Goal: Transaction & Acquisition: Subscribe to service/newsletter

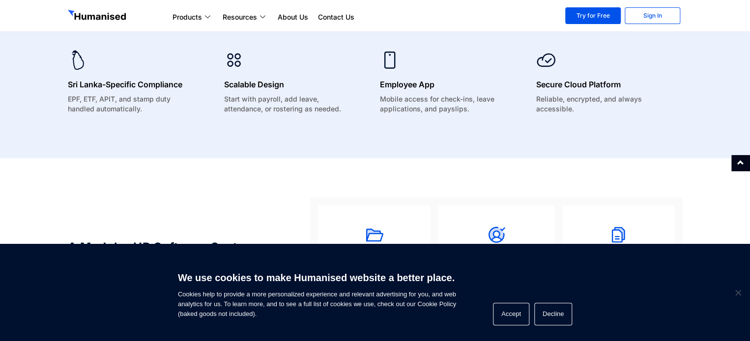
scroll to position [835, 0]
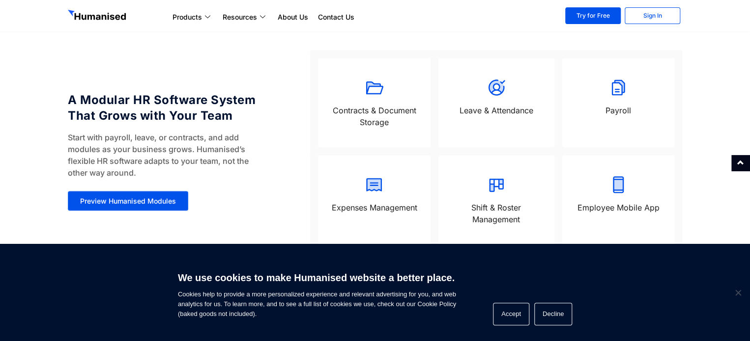
click at [613, 91] on icon at bounding box center [618, 88] width 20 height 20
click at [616, 118] on div "Payroll" at bounding box center [618, 112] width 92 height 17
click at [618, 113] on p "Payroll" at bounding box center [618, 110] width 92 height 12
click at [621, 76] on div "Payroll" at bounding box center [618, 102] width 112 height 89
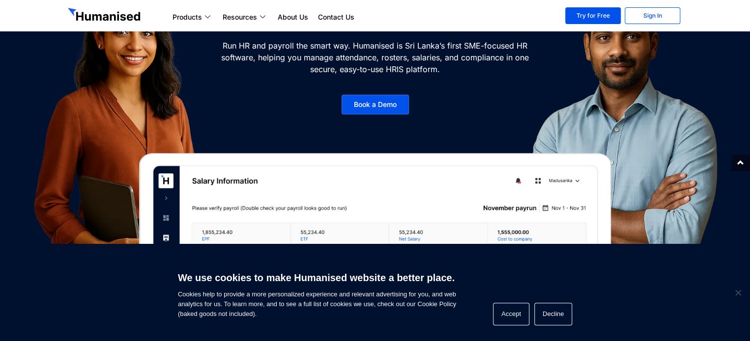
scroll to position [0, 0]
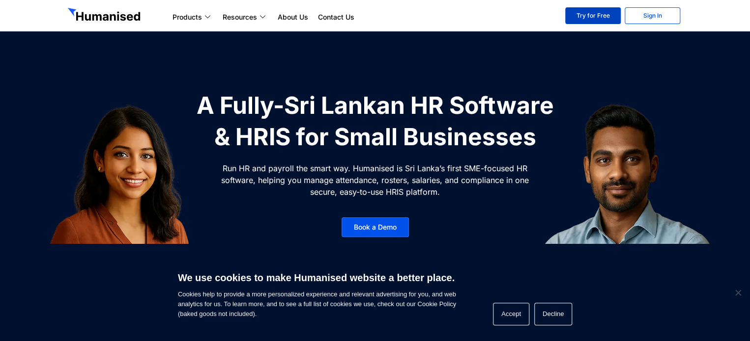
click at [593, 12] on link "Try for Free" at bounding box center [593, 15] width 56 height 17
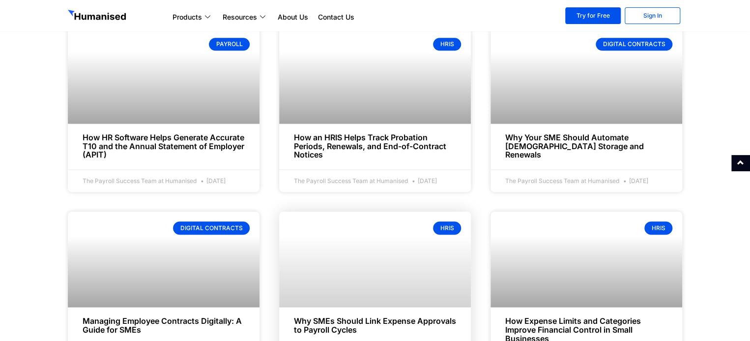
scroll to position [491, 0]
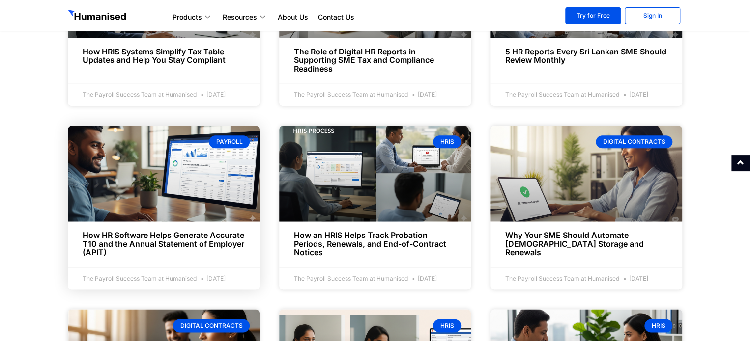
click at [230, 145] on div "Payroll" at bounding box center [229, 142] width 41 height 13
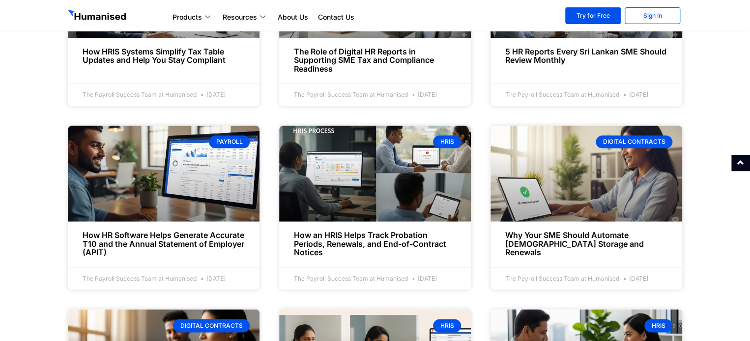
drag, startPoint x: 154, startPoint y: 263, endPoint x: 58, endPoint y: 249, distance: 96.4
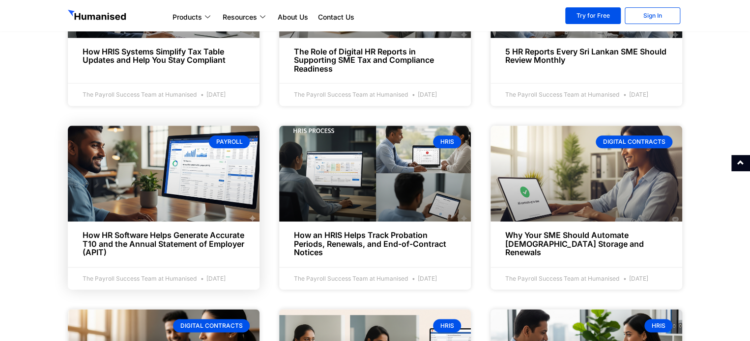
click at [103, 249] on link "How HR Software Helps Generate Accurate T10 and the Annual Statement of Employe…" at bounding box center [164, 243] width 162 height 27
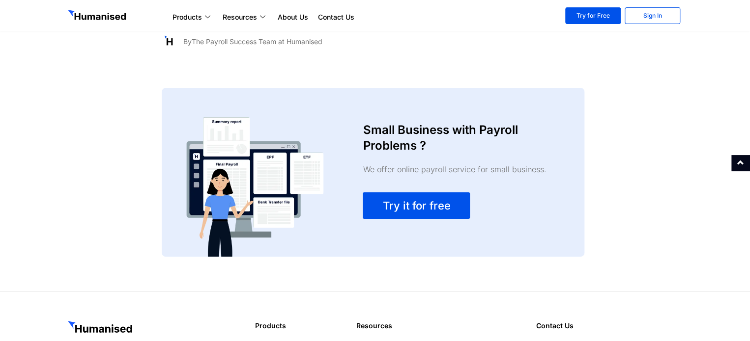
scroll to position [1867, 0]
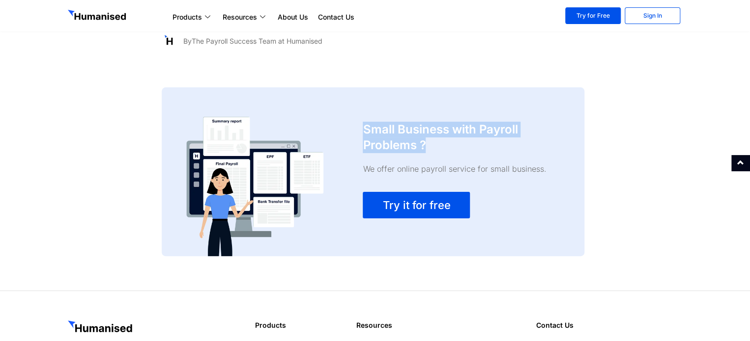
drag, startPoint x: 434, startPoint y: 147, endPoint x: 358, endPoint y: 129, distance: 78.9
click at [358, 129] on div "Small Business with Payroll Problems ? We offer online payroll service for smal…" at bounding box center [459, 187] width 202 height 140
copy h3 "Small Business with Payroll Problems ?"
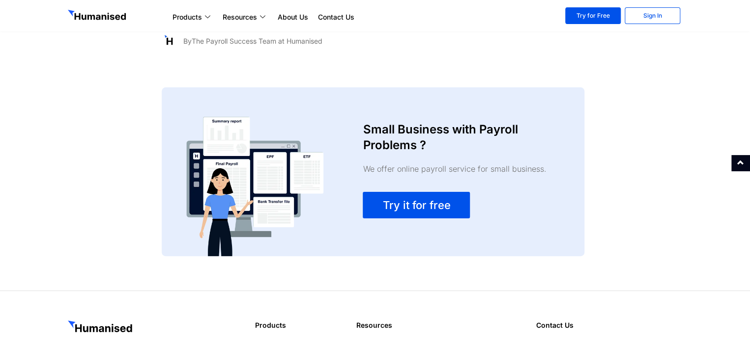
click at [609, 189] on div at bounding box center [636, 172] width 94 height 179
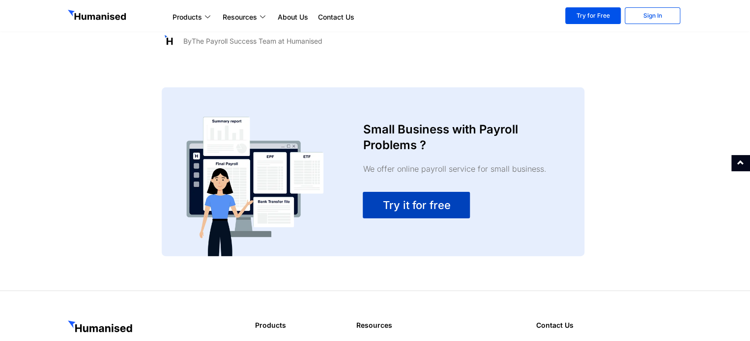
click at [445, 199] on span "Try it for free" at bounding box center [416, 205] width 68 height 12
